Goal: Information Seeking & Learning: Learn about a topic

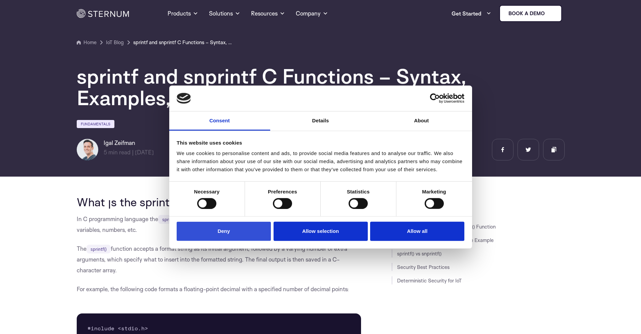
click at [235, 225] on button "Deny" at bounding box center [224, 230] width 94 height 19
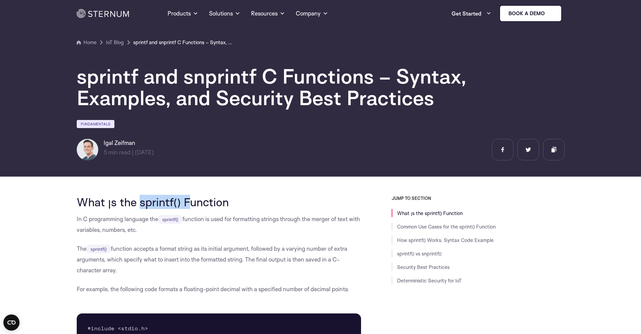
drag, startPoint x: 165, startPoint y: 203, endPoint x: 191, endPoint y: 203, distance: 25.2
click at [191, 203] on h2 "What ןs the sprintf() Function" at bounding box center [219, 201] width 285 height 13
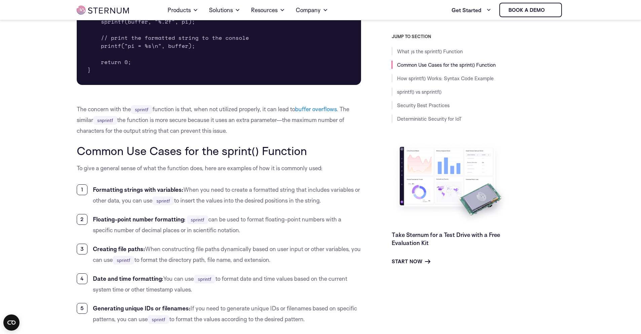
scroll to position [265, 0]
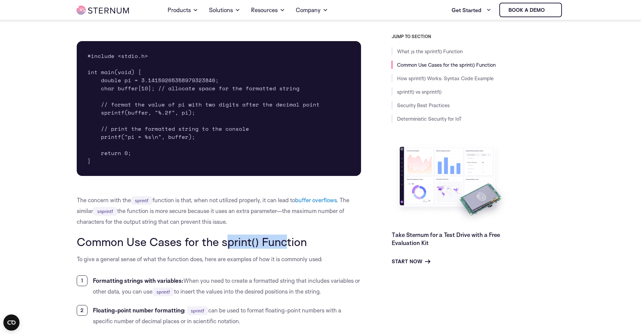
drag, startPoint x: 225, startPoint y: 239, endPoint x: 278, endPoint y: 250, distance: 54.1
click at [285, 247] on h2 "Common Use Cases for the sprint() Function" at bounding box center [219, 241] width 285 height 13
click at [250, 261] on p "To give a general sense of what the function does, here are examples of how it …" at bounding box center [219, 258] width 285 height 11
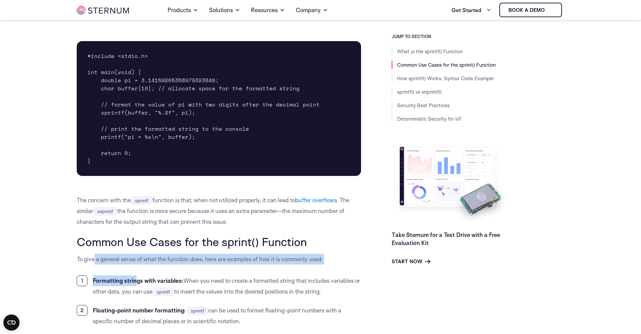
drag, startPoint x: 94, startPoint y: 262, endPoint x: 136, endPoint y: 265, distance: 41.5
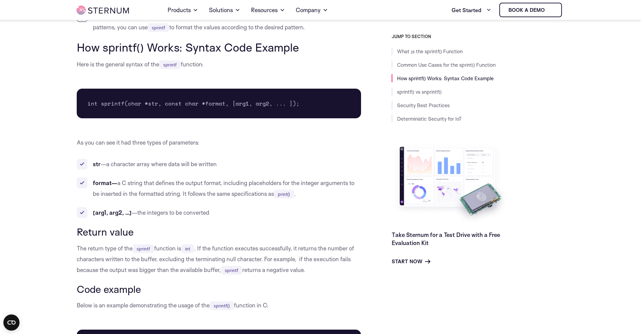
scroll to position [635, 0]
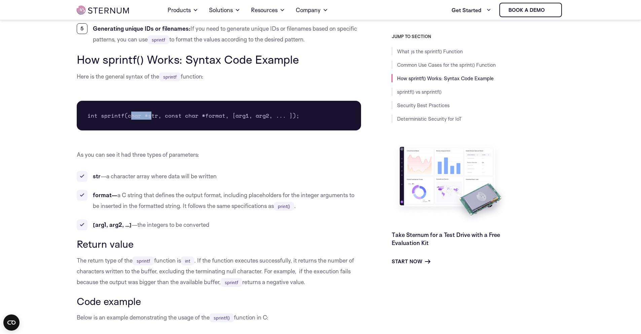
drag, startPoint x: 131, startPoint y: 114, endPoint x: 151, endPoint y: 114, distance: 20.5
click at [151, 114] on pre "int sprintf(char *str, const char *format, [arg1, arg2, ... ]);" at bounding box center [219, 116] width 285 height 30
drag, startPoint x: 162, startPoint y: 116, endPoint x: 221, endPoint y: 116, distance: 58.6
click at [221, 116] on pre "int sprintf(char *str, const char *format, [arg1, arg2, ... ]);" at bounding box center [219, 116] width 285 height 30
drag, startPoint x: 228, startPoint y: 116, endPoint x: 288, endPoint y: 115, distance: 60.3
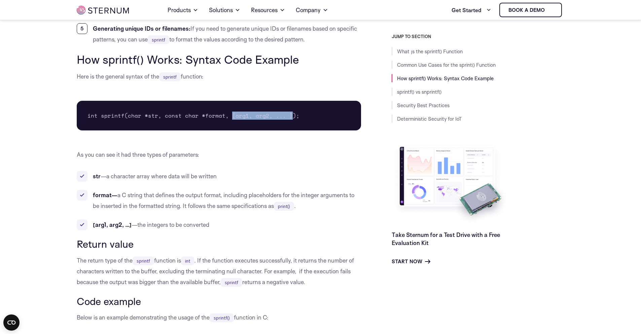
click at [288, 115] on pre "int sprintf(char *str, const char *format, [arg1, arg2, ... ]);" at bounding box center [219, 116] width 285 height 30
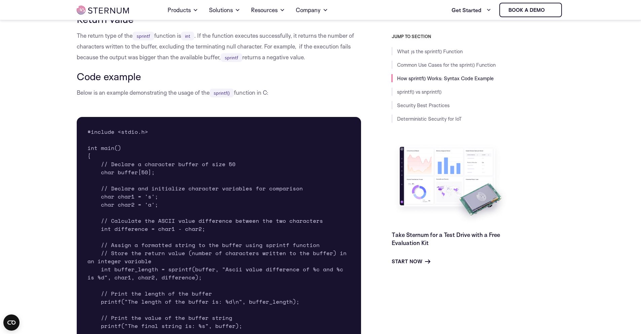
scroll to position [871, 0]
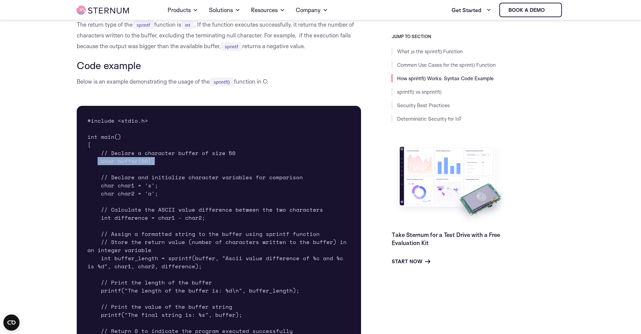
drag, startPoint x: 98, startPoint y: 162, endPoint x: 167, endPoint y: 160, distance: 68.7
click at [167, 160] on pre "#include <stdio.h> int main() { // Declare a character buffer of size 50 char b…" at bounding box center [219, 234] width 285 height 256
drag, startPoint x: 99, startPoint y: 185, endPoint x: 188, endPoint y: 181, distance: 89.6
click at [188, 181] on pre "#include <stdio.h> int main() { // Declare a character buffer of size 50 char b…" at bounding box center [219, 234] width 285 height 256
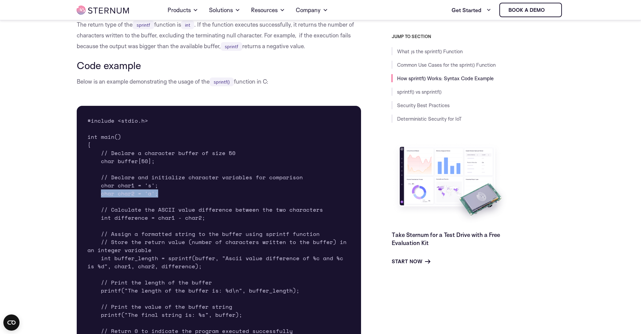
drag, startPoint x: 100, startPoint y: 193, endPoint x: 181, endPoint y: 193, distance: 81.5
click at [183, 191] on pre "#include <stdio.h> int main() { // Declare a character buffer of size 50 char b…" at bounding box center [219, 234] width 285 height 256
drag, startPoint x: 103, startPoint y: 208, endPoint x: 174, endPoint y: 208, distance: 71.4
click at [174, 208] on pre "#include <stdio.h> int main() { // Declare a character buffer of size 50 char b…" at bounding box center [219, 234] width 285 height 256
drag, startPoint x: 205, startPoint y: 216, endPoint x: 76, endPoint y: 225, distance: 128.9
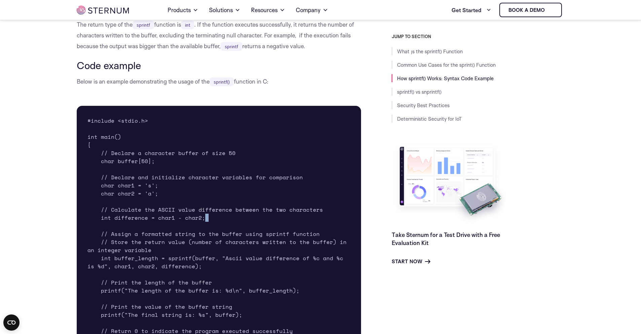
click at [162, 184] on pre "#include <stdio.h> int main() { // Declare a character buffer of size 50 char b…" at bounding box center [219, 234] width 285 height 256
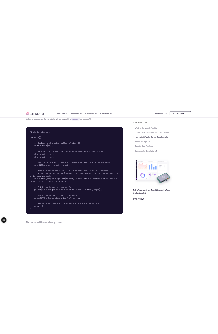
scroll to position [938, 0]
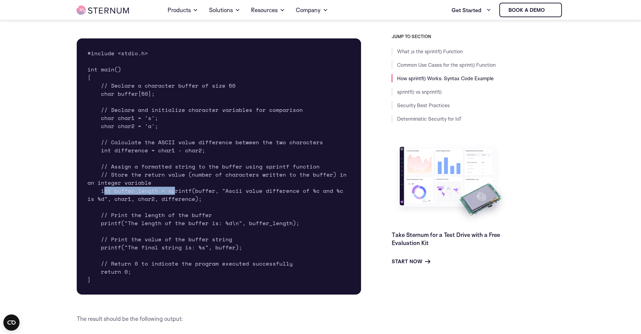
drag, startPoint x: 102, startPoint y: 191, endPoint x: 172, endPoint y: 189, distance: 70.0
click at [172, 189] on pre "#include <stdio.h> int main() { // Declare a character buffer of size 50 char b…" at bounding box center [219, 166] width 285 height 256
click at [183, 195] on pre "#include <stdio.h> int main() { // Declare a character buffer of size 50 char b…" at bounding box center [219, 166] width 285 height 256
drag, startPoint x: 165, startPoint y: 192, endPoint x: 186, endPoint y: 190, distance: 20.9
click at [186, 190] on pre "#include <stdio.h> int main() { // Declare a character buffer of size 50 char b…" at bounding box center [219, 166] width 285 height 256
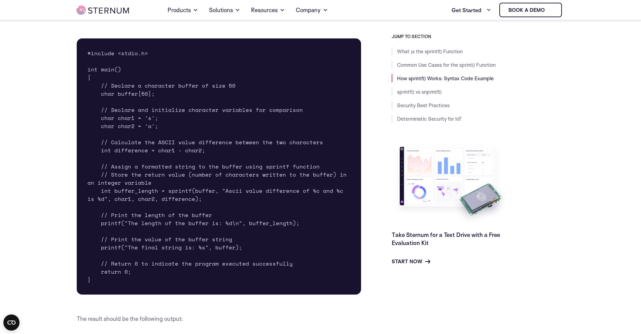
click at [205, 192] on pre "#include <stdio.h> int main() { // Declare a character buffer of size 50 char b…" at bounding box center [219, 166] width 285 height 256
drag, startPoint x: 193, startPoint y: 191, endPoint x: 211, endPoint y: 190, distance: 18.2
click at [211, 190] on pre "#include <stdio.h> int main() { // Declare a character buffer of size 50 char b…" at bounding box center [219, 166] width 285 height 256
click at [239, 205] on pre "#include <stdio.h> int main() { // Declare a character buffer of size 50 char b…" at bounding box center [219, 166] width 285 height 256
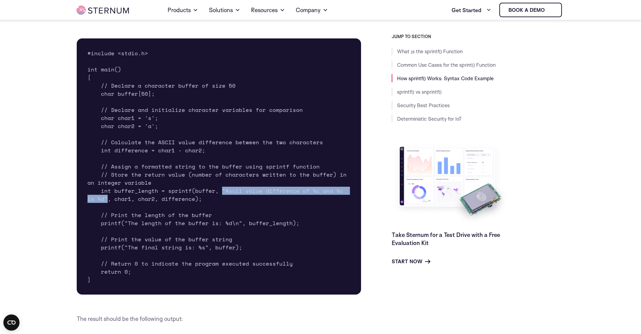
drag, startPoint x: 219, startPoint y: 189, endPoint x: 108, endPoint y: 205, distance: 111.9
click at [102, 202] on pre "#include <stdio.h> int main() { // Declare a character buffer of size 50 char b…" at bounding box center [219, 166] width 285 height 256
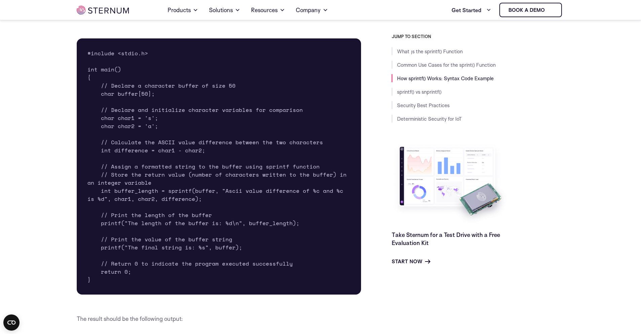
click at [110, 205] on pre "#include <stdio.h> int main() { // Declare a character buffer of size 50 char b…" at bounding box center [219, 166] width 285 height 256
drag, startPoint x: 112, startPoint y: 202, endPoint x: 106, endPoint y: 199, distance: 6.6
click at [106, 199] on pre "#include <stdio.h> int main() { // Declare a character buffer of size 50 char b…" at bounding box center [219, 166] width 285 height 256
click at [144, 203] on pre "#include <stdio.h> int main() { // Declare a character buffer of size 50 char b…" at bounding box center [219, 166] width 285 height 256
click at [151, 209] on pre "#include <stdio.h> int main() { // Declare a character buffer of size 50 char b…" at bounding box center [219, 166] width 285 height 256
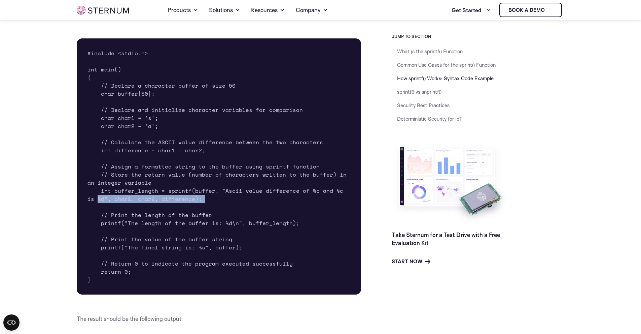
drag, startPoint x: 87, startPoint y: 201, endPoint x: 98, endPoint y: 203, distance: 12.0
click at [98, 203] on pre "#include <stdio.h> int main() { // Declare a character buffer of size 50 char b…" at bounding box center [219, 166] width 285 height 256
click at [116, 218] on pre "#include <stdio.h> int main() { // Declare a character buffer of size 50 char b…" at bounding box center [219, 166] width 285 height 256
click at [148, 223] on pre "#include <stdio.h> int main() { // Declare a character buffer of size 50 char b…" at bounding box center [219, 166] width 285 height 256
click at [140, 231] on pre "#include <stdio.h> int main() { // Declare a character buffer of size 50 char b…" at bounding box center [219, 166] width 285 height 256
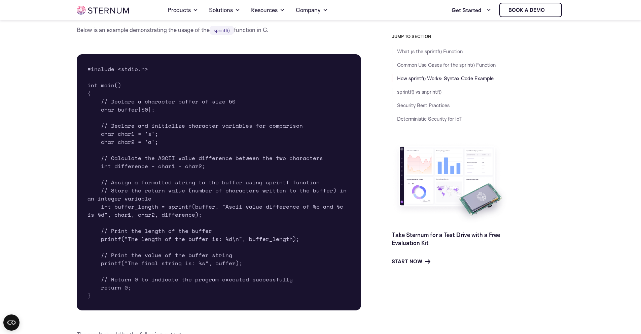
scroll to position [1005, 0]
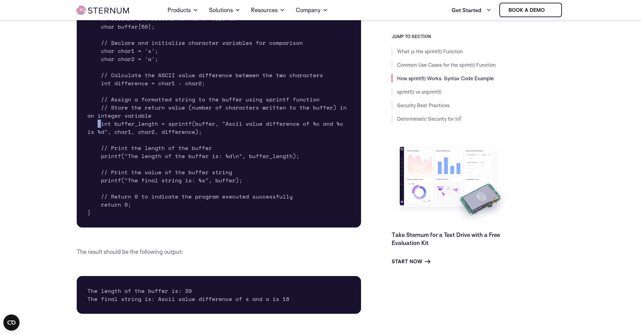
click at [98, 125] on pre "#include <stdio.h> int main() { // Declare a character buffer of size 50 char b…" at bounding box center [219, 99] width 285 height 256
